Goal: Task Accomplishment & Management: Use online tool/utility

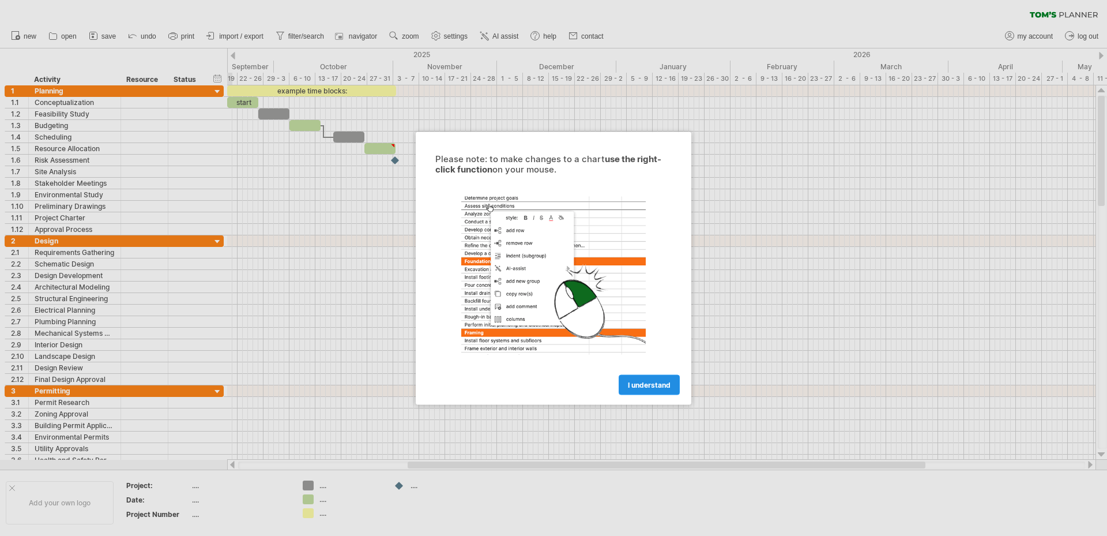
click at [658, 384] on span "I understand" at bounding box center [649, 384] width 43 height 9
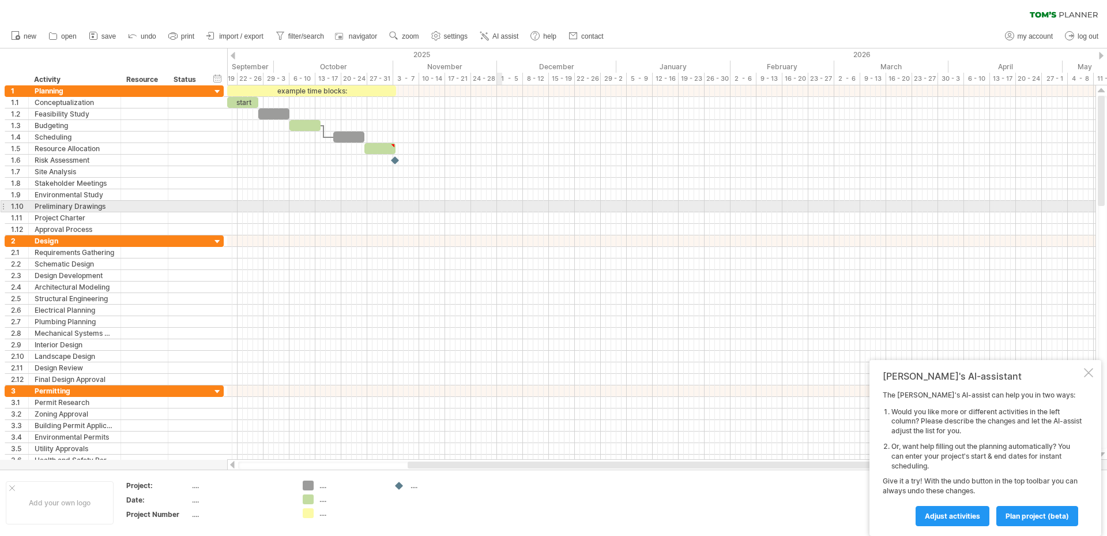
click at [501, 205] on div at bounding box center [661, 207] width 868 height 12
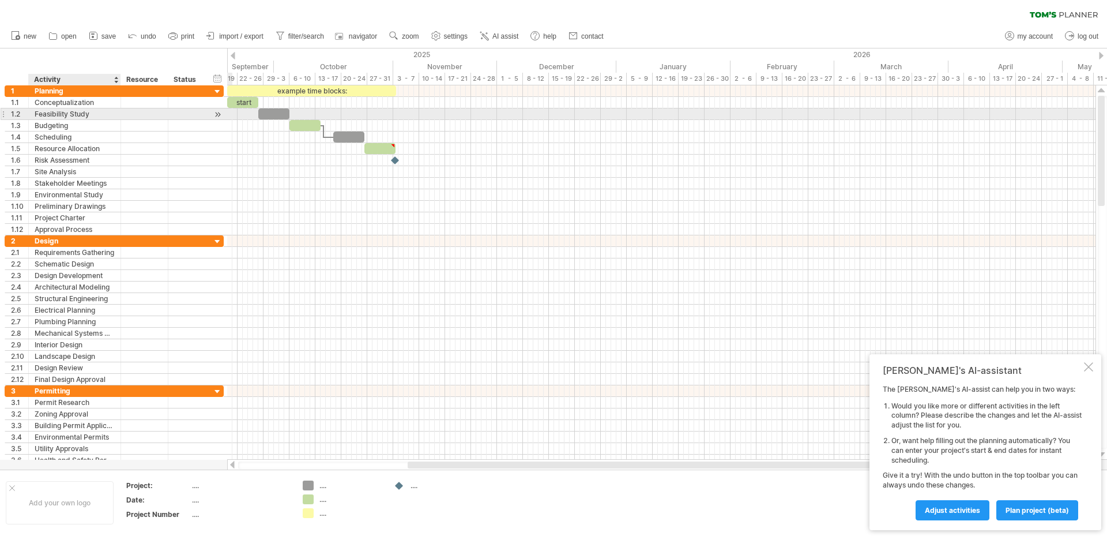
click at [112, 111] on div "Feasibility Study" at bounding box center [75, 113] width 80 height 11
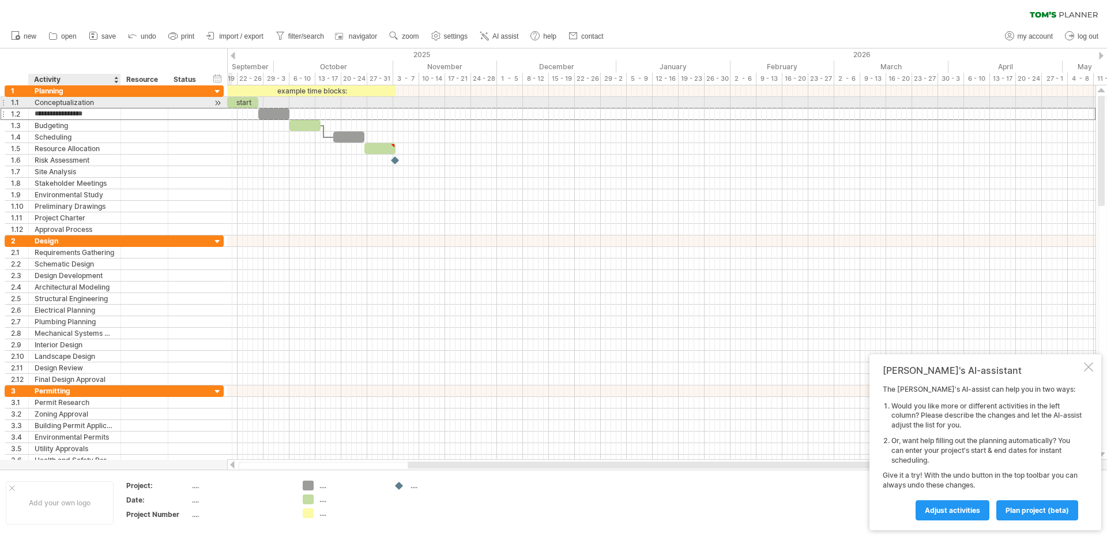
click at [101, 102] on div "Conceptualization" at bounding box center [75, 102] width 80 height 11
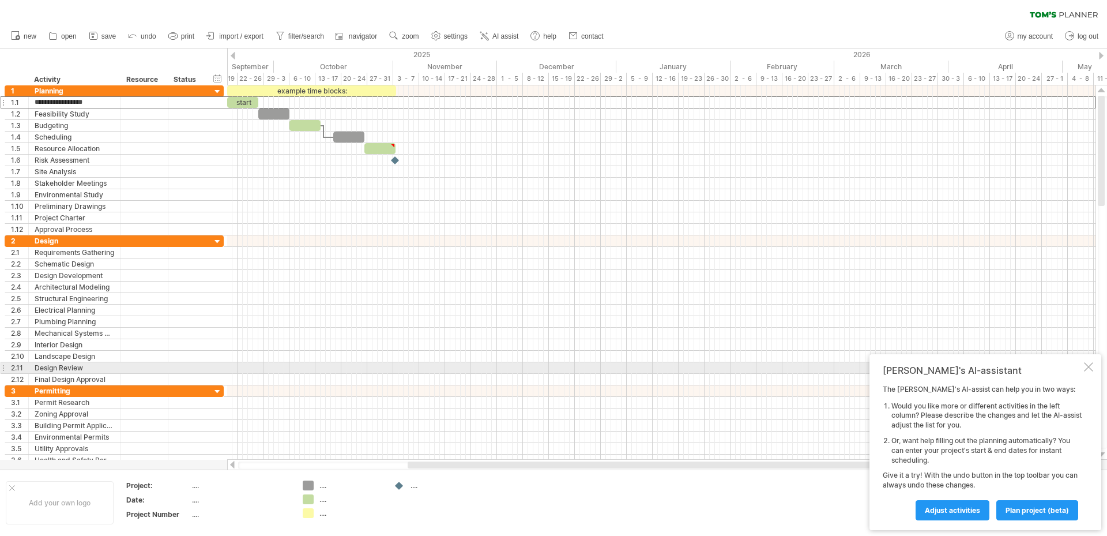
click at [1087, 367] on div at bounding box center [1088, 366] width 9 height 9
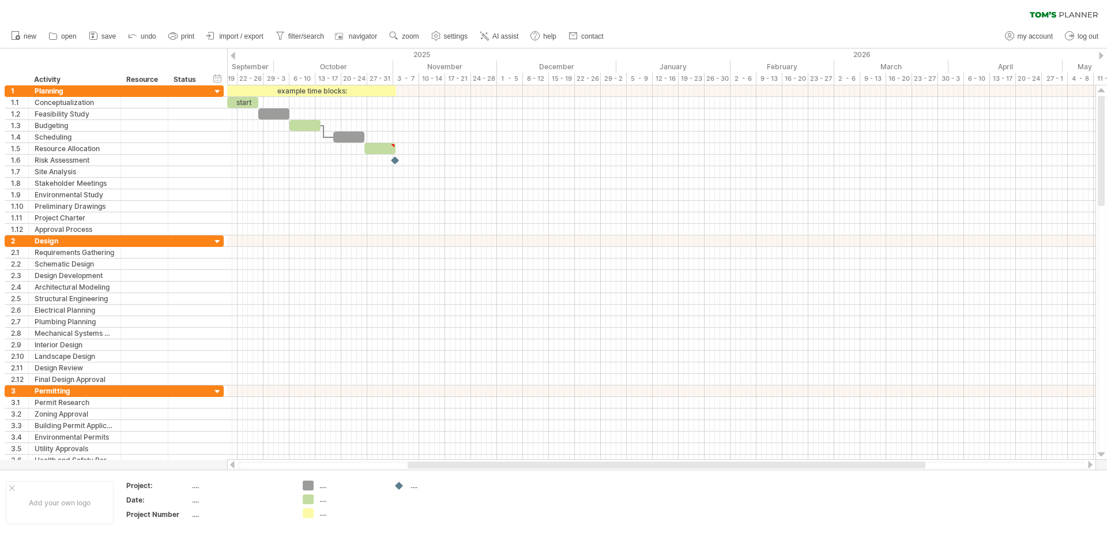
drag, startPoint x: 1025, startPoint y: 1, endPoint x: 883, endPoint y: 18, distance: 142.3
click at [883, 18] on div "clear filter reapply filter" at bounding box center [553, 12] width 1107 height 24
click at [161, 82] on div at bounding box center [163, 80] width 5 height 12
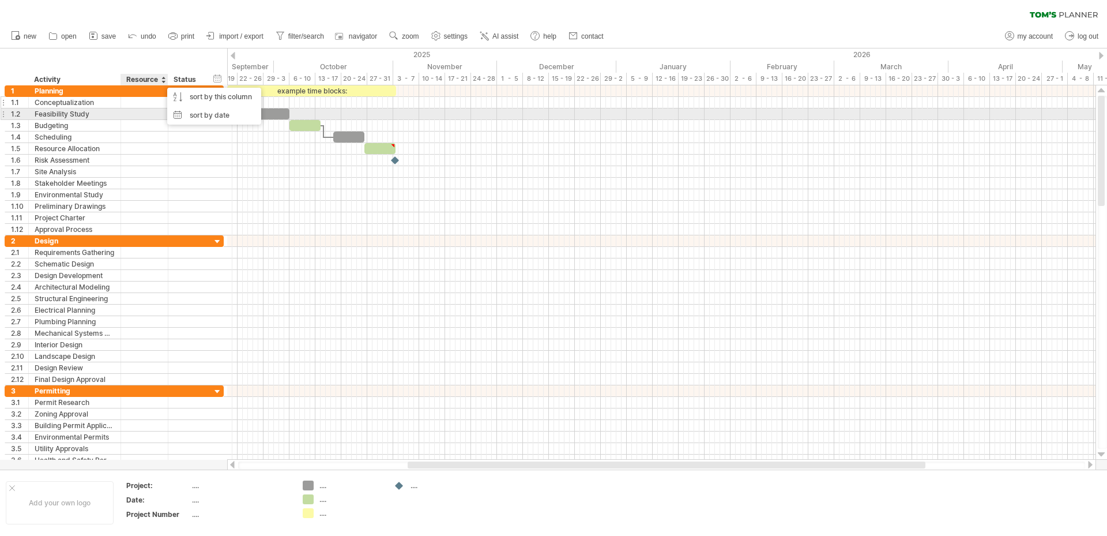
click at [148, 107] on div at bounding box center [144, 102] width 35 height 11
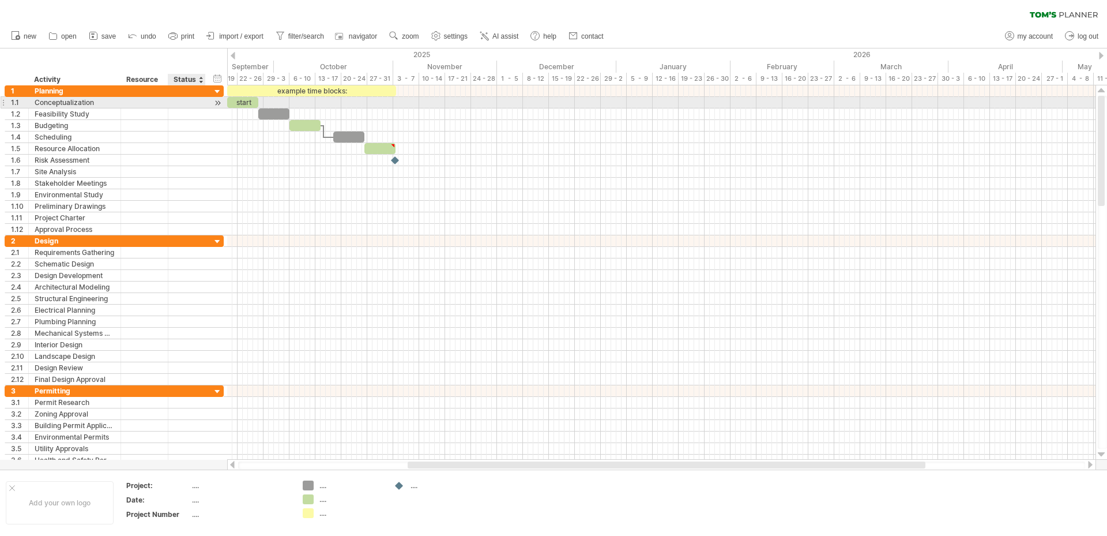
click at [215, 104] on div at bounding box center [217, 103] width 11 height 12
click at [220, 105] on div at bounding box center [217, 103] width 11 height 12
click at [253, 104] on div "start" at bounding box center [247, 102] width 31 height 11
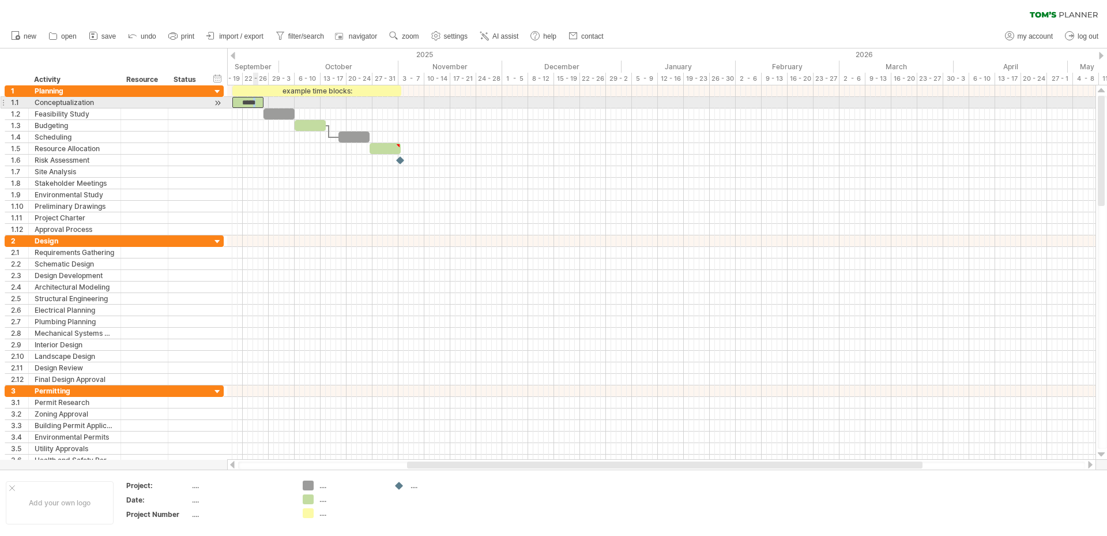
click at [255, 104] on div "*****" at bounding box center [247, 102] width 31 height 11
click at [258, 102] on div "*****" at bounding box center [247, 102] width 31 height 11
click at [261, 103] on span at bounding box center [261, 102] width 5 height 11
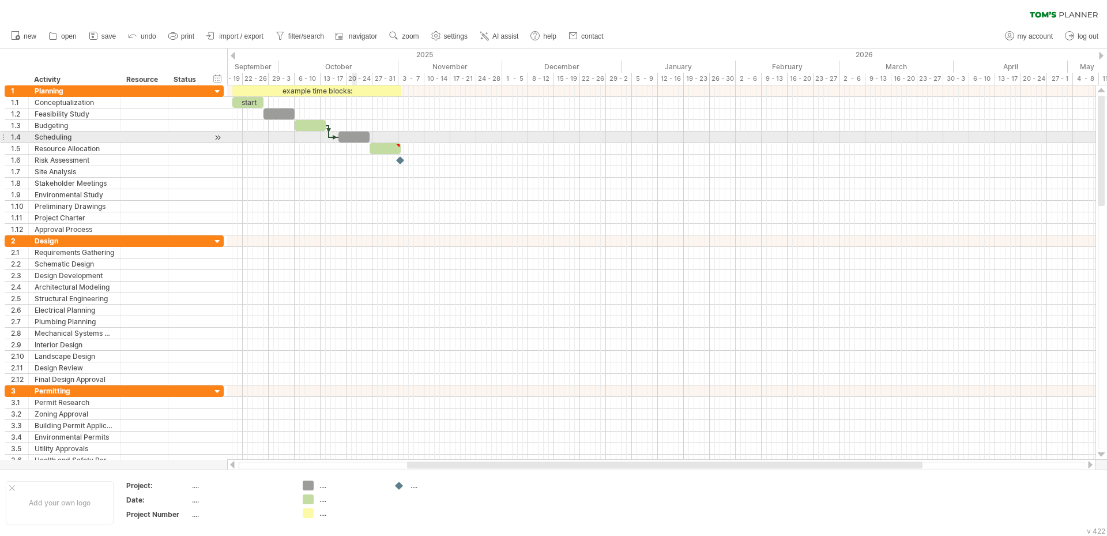
click at [352, 138] on div at bounding box center [353, 136] width 31 height 11
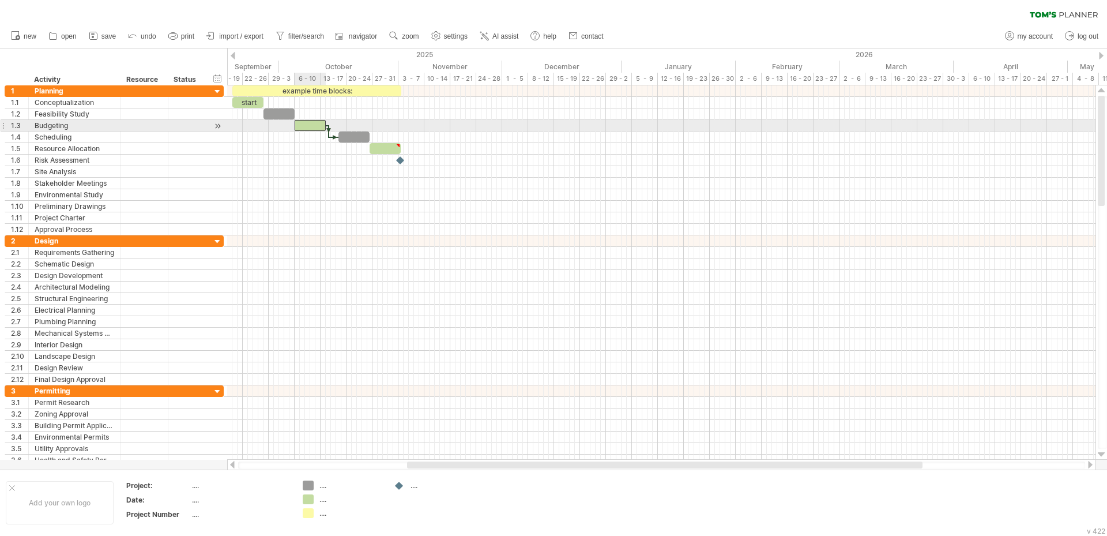
click at [317, 126] on div at bounding box center [310, 125] width 31 height 11
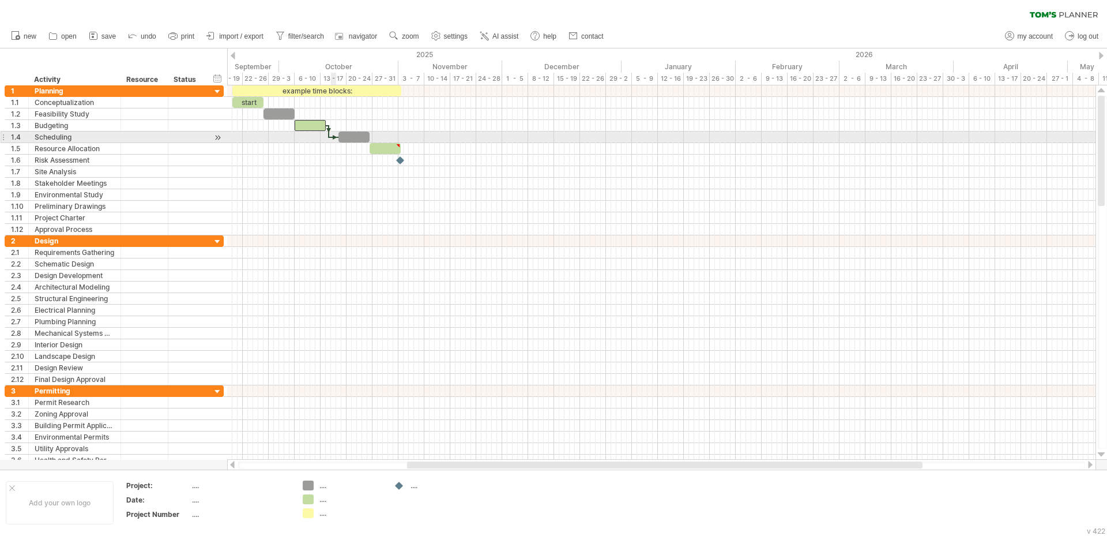
click at [332, 137] on div at bounding box center [334, 136] width 10 height 3
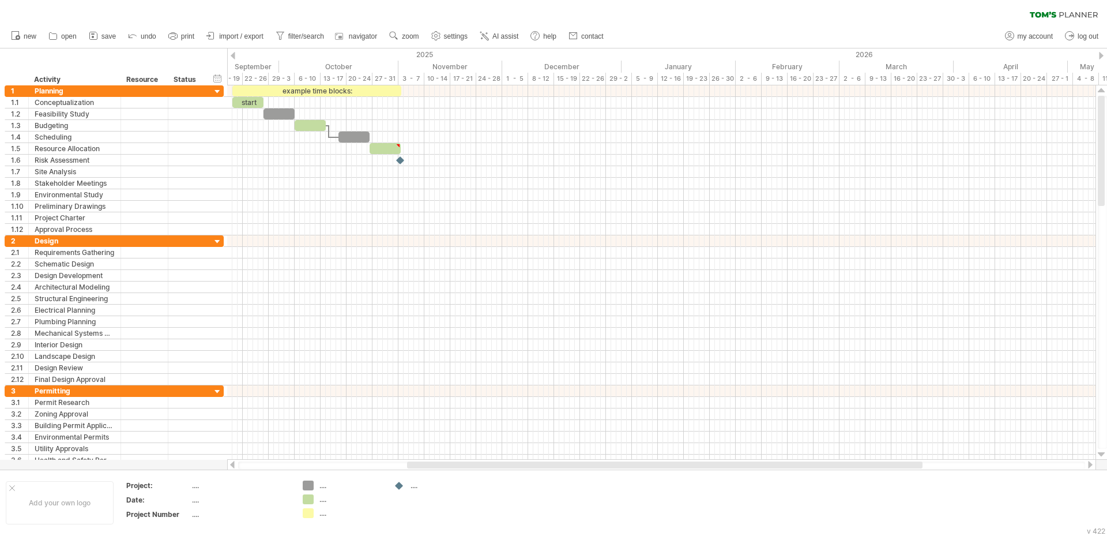
click at [178, 20] on div "clear filter reapply filter" at bounding box center [553, 12] width 1107 height 24
click at [586, 36] on span "contact" at bounding box center [592, 36] width 22 height 8
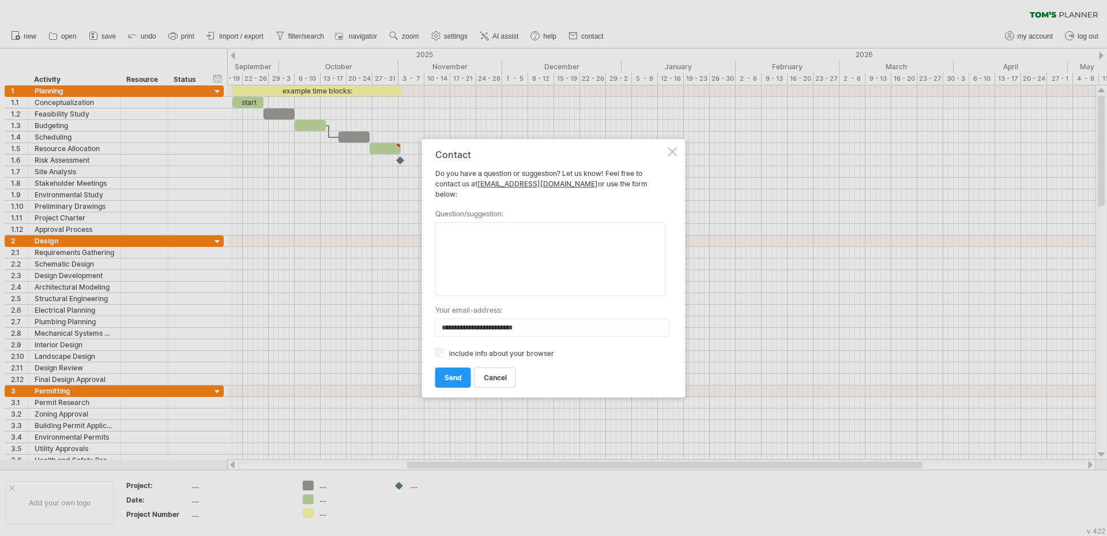
click at [674, 156] on div at bounding box center [672, 151] width 9 height 9
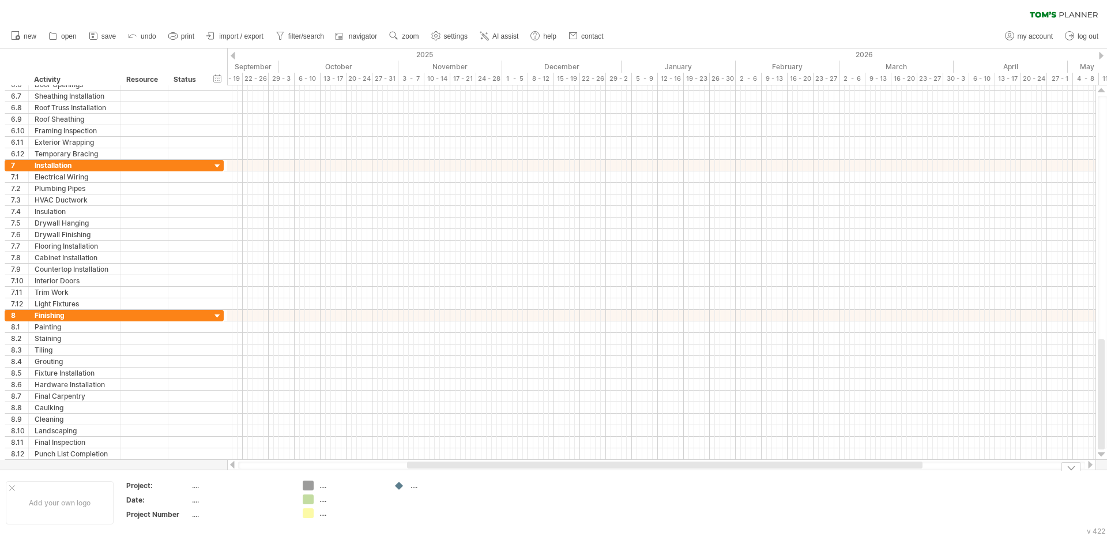
click at [319, 485] on div "...." at bounding box center [350, 485] width 63 height 10
click at [326, 497] on div "...." at bounding box center [350, 499] width 63 height 10
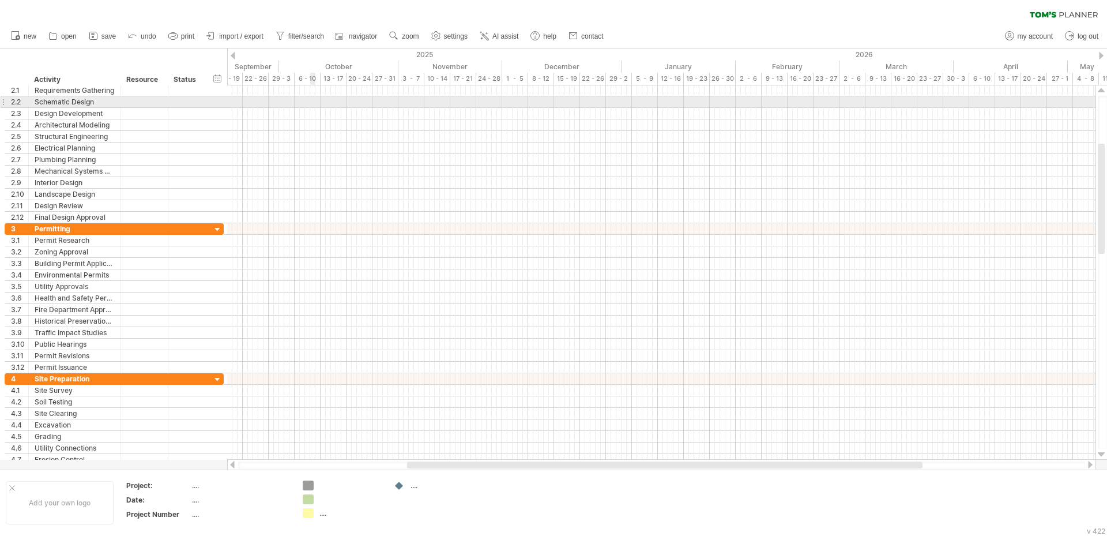
click at [311, 108] on div at bounding box center [661, 114] width 868 height 12
click at [311, 104] on div at bounding box center [661, 102] width 868 height 12
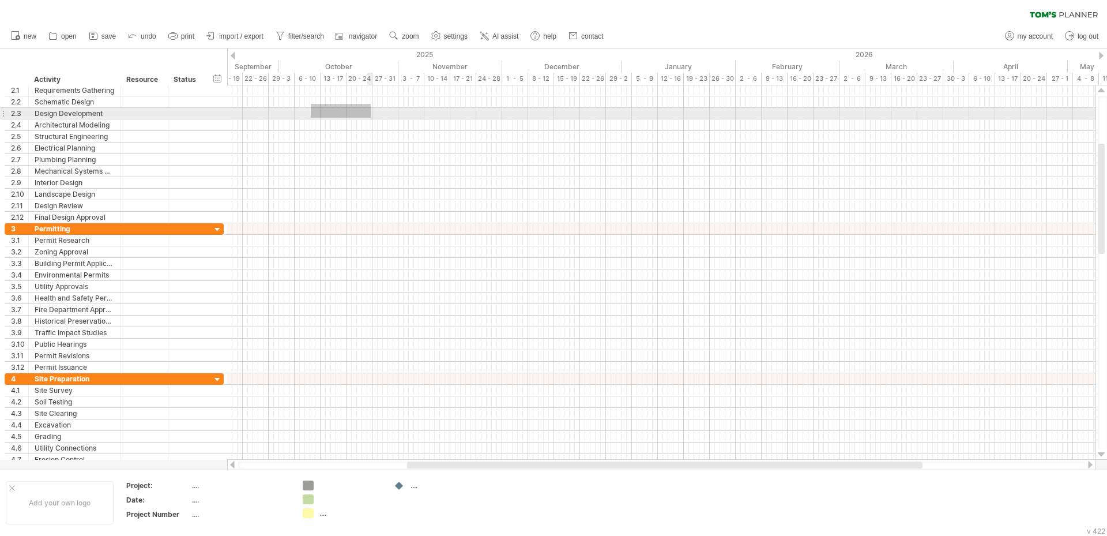
drag, startPoint x: 311, startPoint y: 104, endPoint x: 371, endPoint y: 118, distance: 61.5
click at [371, 118] on div at bounding box center [661, 154] width 868 height 138
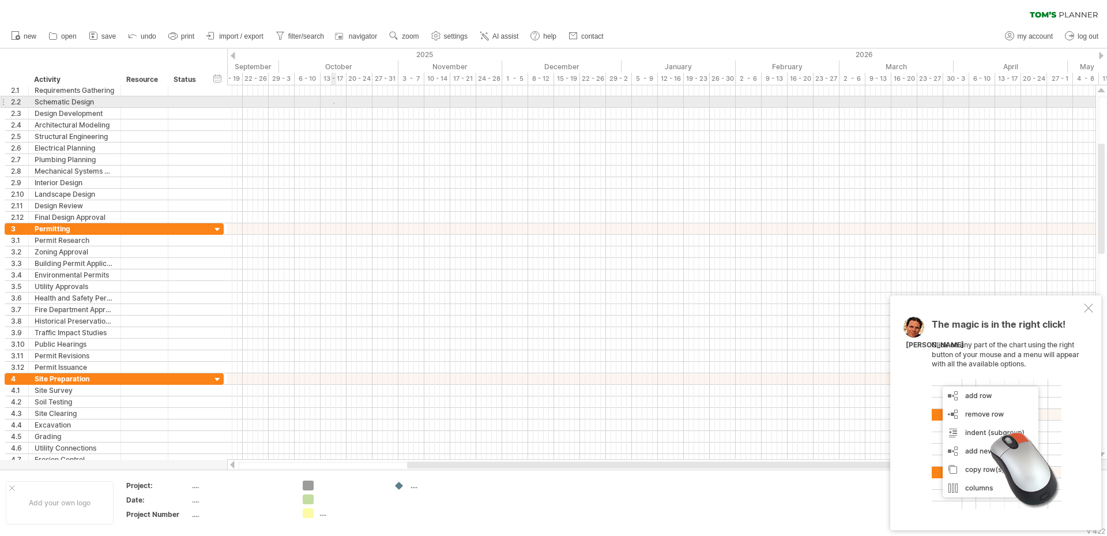
drag, startPoint x: 333, startPoint y: 103, endPoint x: 358, endPoint y: 116, distance: 28.1
click at [358, 116] on div at bounding box center [661, 154] width 868 height 138
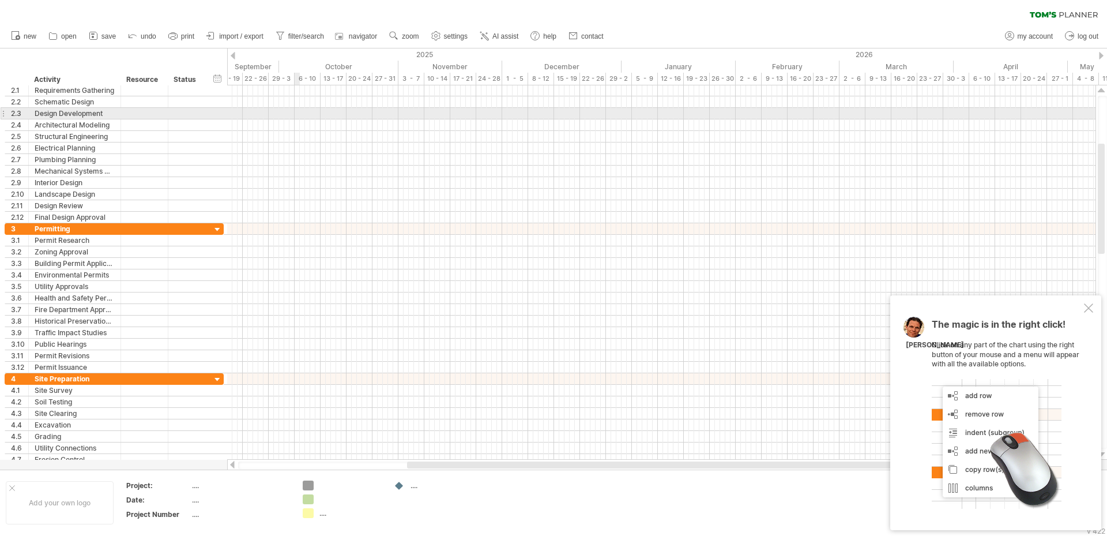
drag, startPoint x: 277, startPoint y: 107, endPoint x: 295, endPoint y: 113, distance: 18.2
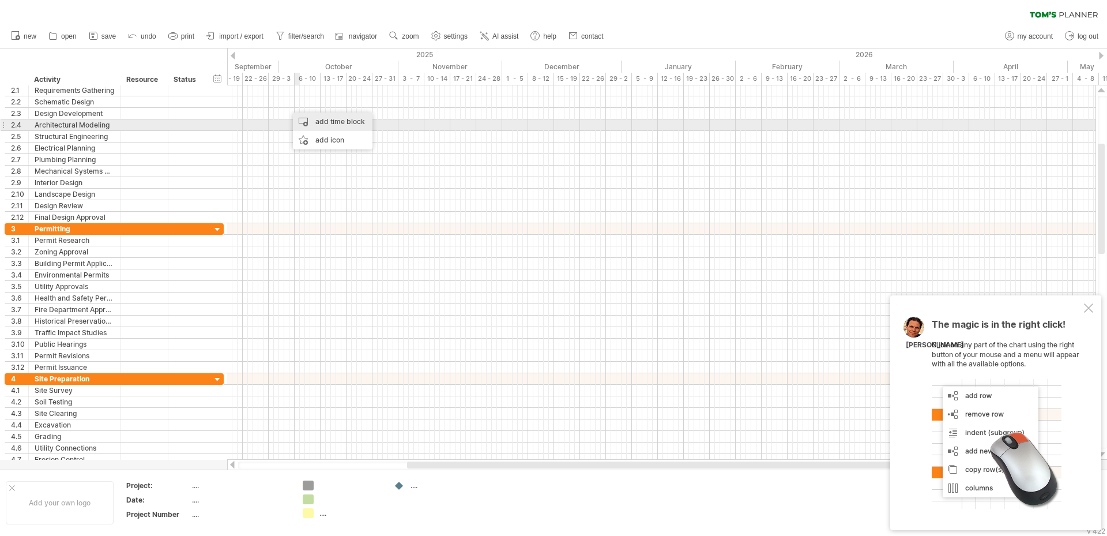
click at [340, 123] on div "add time block" at bounding box center [333, 121] width 80 height 18
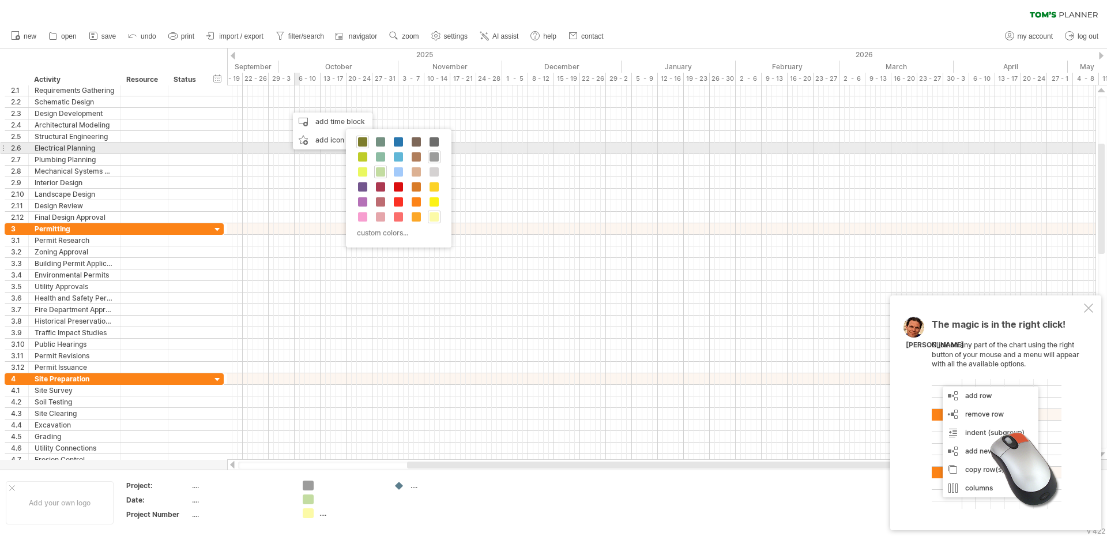
click at [367, 142] on div at bounding box center [362, 141] width 13 height 13
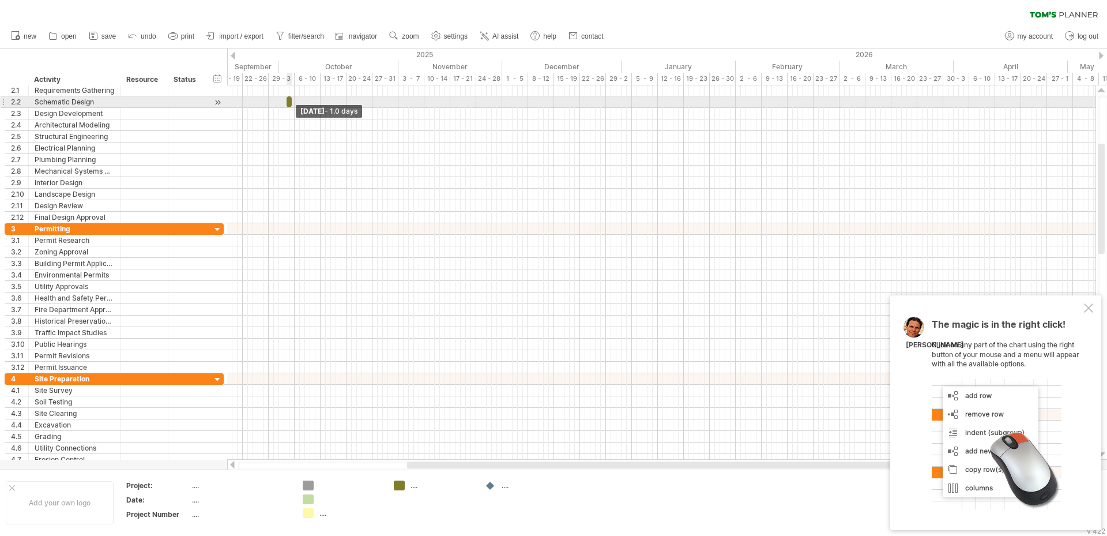
click at [292, 105] on span at bounding box center [291, 101] width 5 height 11
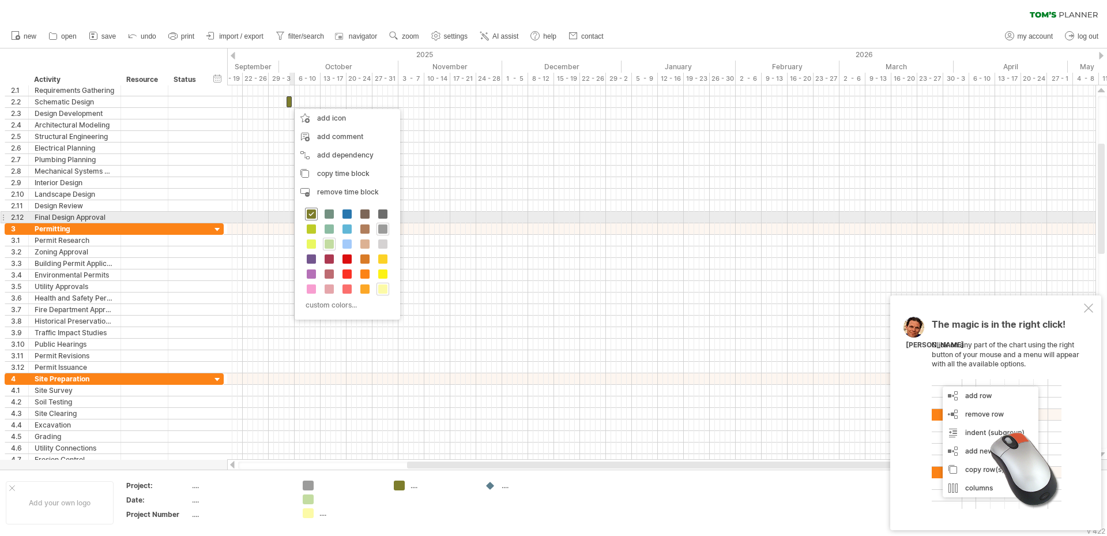
click at [313, 216] on span at bounding box center [311, 213] width 9 height 9
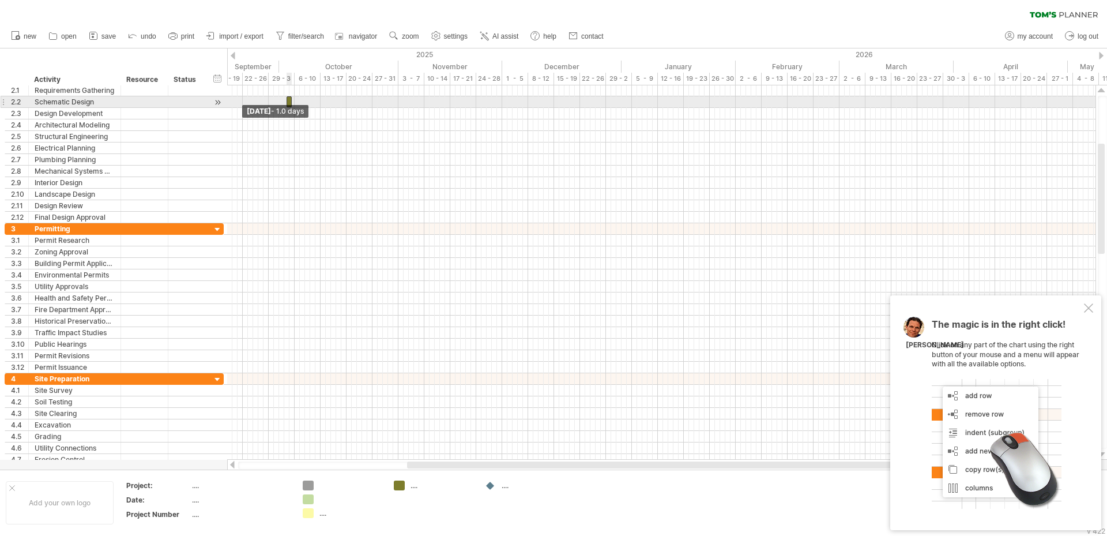
click at [288, 102] on span at bounding box center [286, 101] width 5 height 11
click at [287, 100] on span at bounding box center [286, 101] width 5 height 11
